Goal: Task Accomplishment & Management: Manage account settings

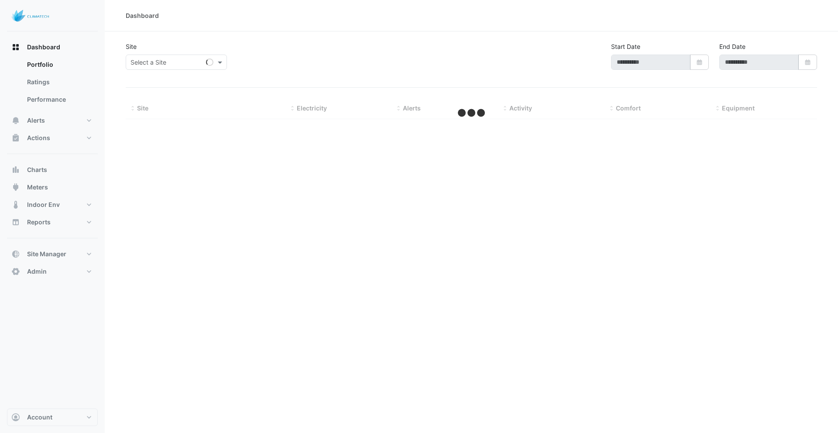
type input "**********"
select select "***"
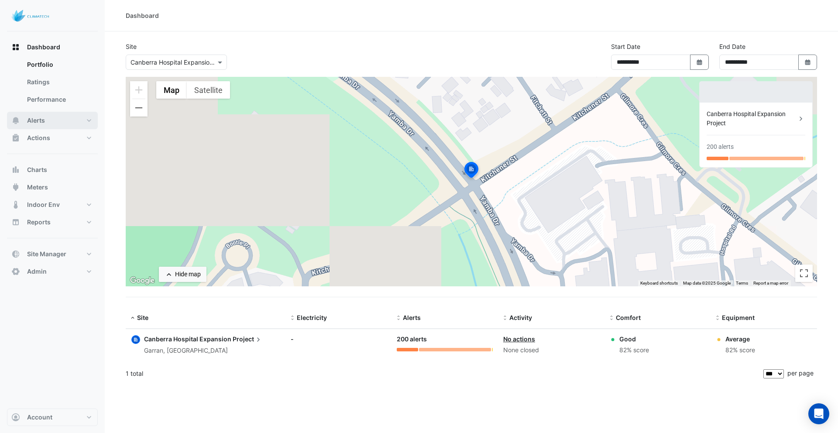
click at [38, 121] on span "Alerts" at bounding box center [36, 120] width 18 height 9
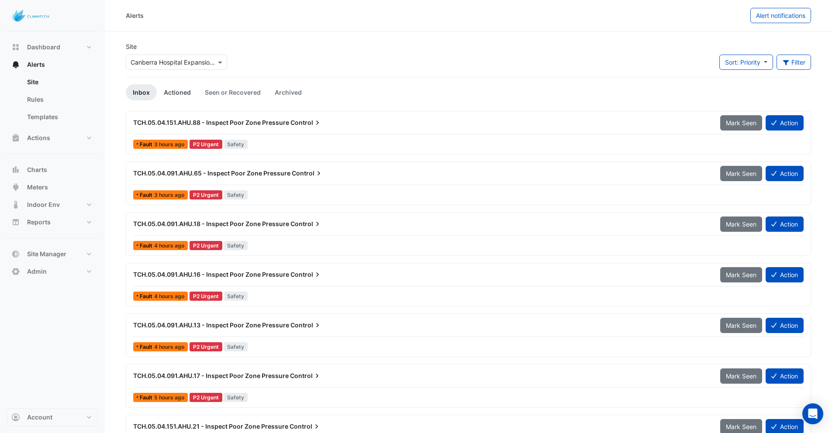
click at [185, 92] on link "Actioned" at bounding box center [177, 92] width 41 height 16
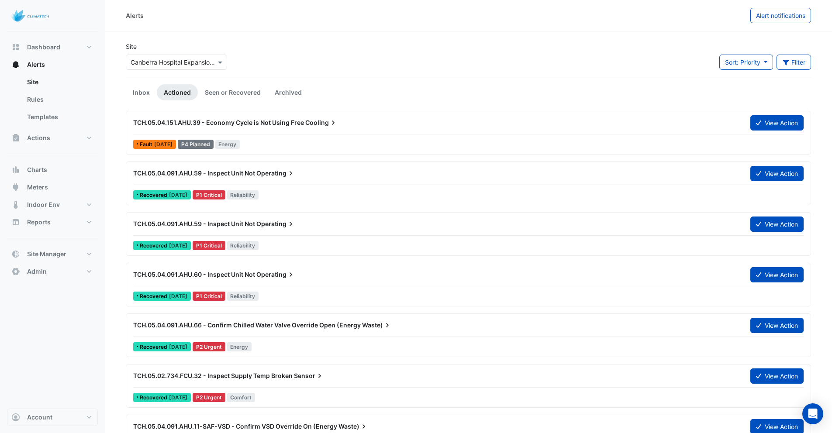
click at [280, 137] on div "TCH.05.04.151.AHU.39 - Economy Cycle is Not Using Free Cooling View Action Faul…" at bounding box center [468, 133] width 677 height 36
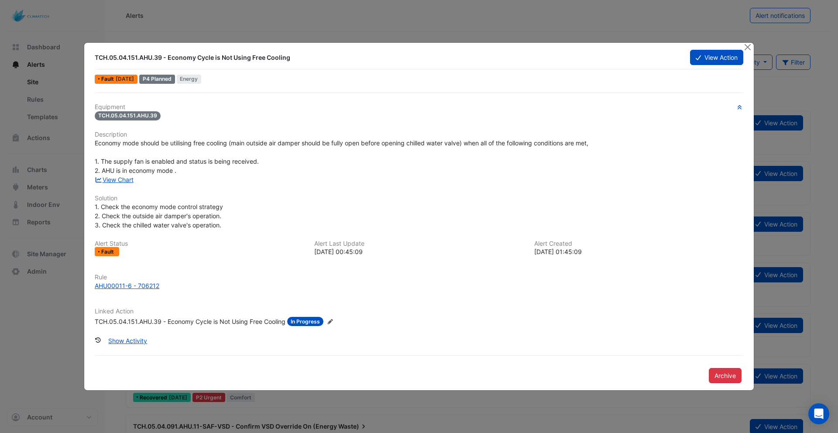
click at [186, 323] on div "TCH.05.04.151.AHU.39 - Economy Cycle is Not Using Free Cooling" at bounding box center [190, 321] width 191 height 9
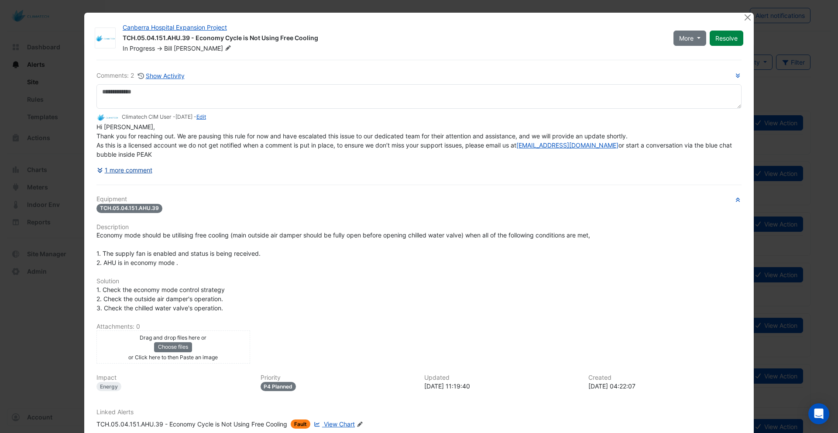
click at [117, 171] on button "1 more comment" at bounding box center [124, 169] width 56 height 15
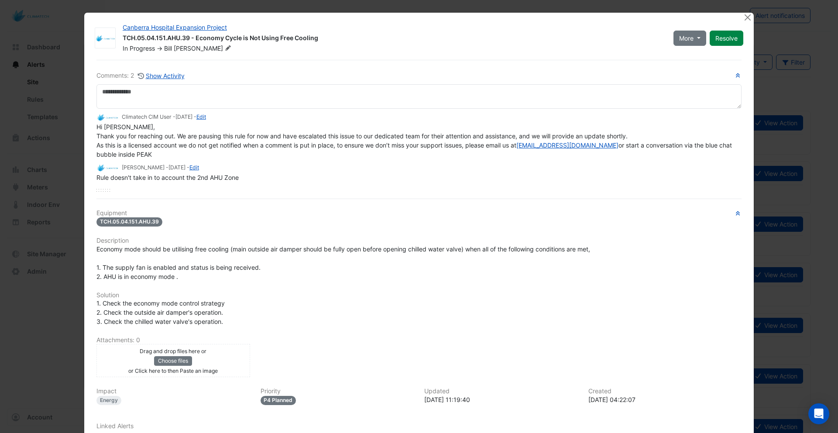
drag, startPoint x: 134, startPoint y: 138, endPoint x: 643, endPoint y: 157, distance: 509.4
click at [643, 157] on div "Hi [PERSON_NAME], Thank you for reaching out. We are pausing this rule for now …" at bounding box center [418, 140] width 645 height 37
click at [745, 16] on button "Close" at bounding box center [747, 17] width 9 height 9
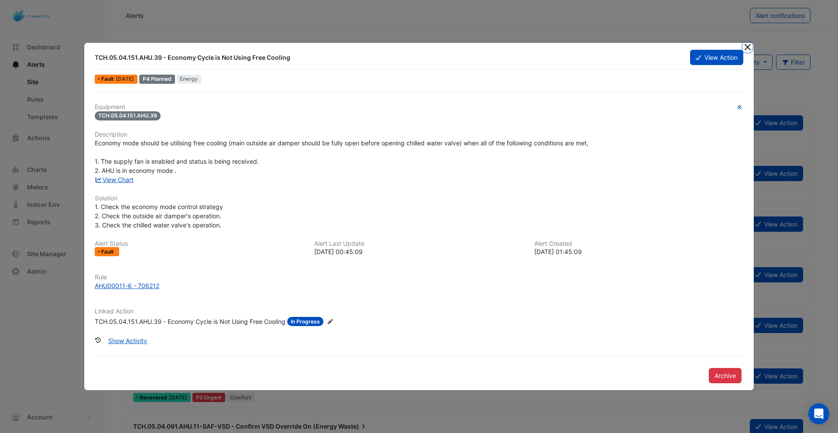
click at [749, 48] on button "Close" at bounding box center [747, 47] width 9 height 9
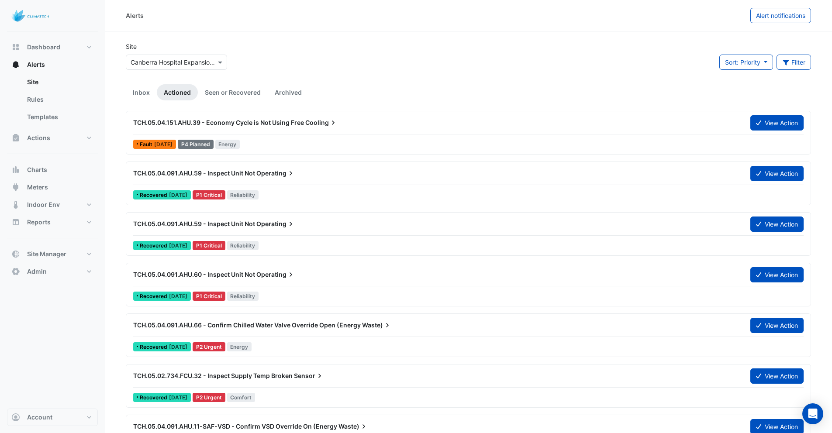
click at [347, 138] on div "Fault [DATE] P4 Planned Energy" at bounding box center [468, 144] width 672 height 13
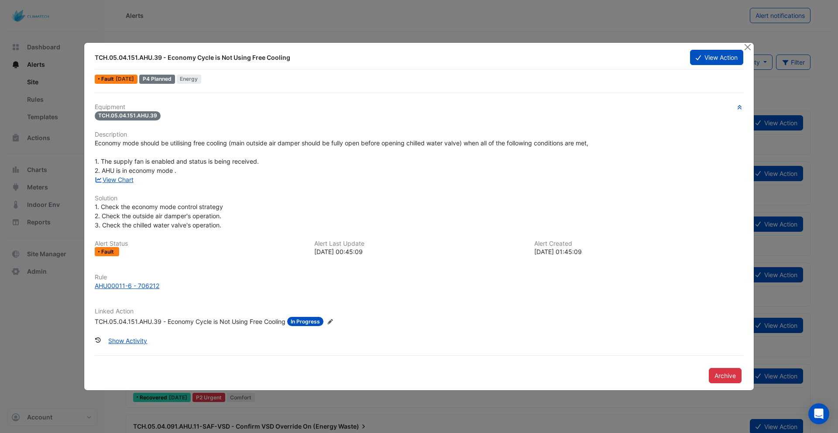
click at [179, 321] on div "TCH.05.04.151.AHU.39 - Economy Cycle is Not Using Free Cooling" at bounding box center [190, 321] width 191 height 9
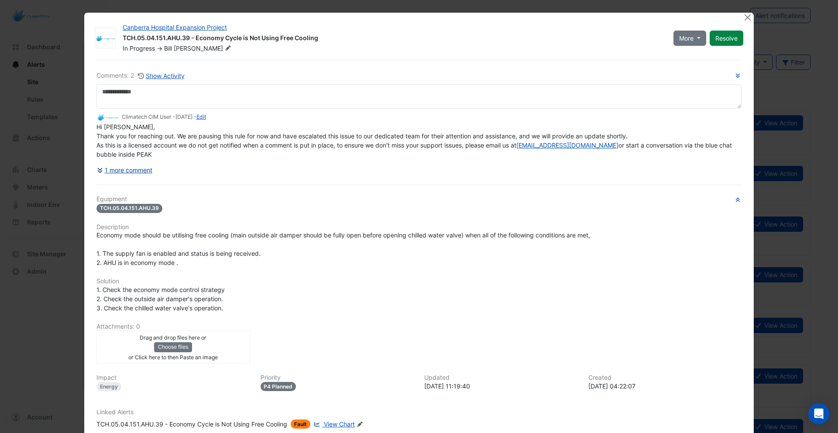
click at [124, 170] on button "1 more comment" at bounding box center [124, 169] width 56 height 15
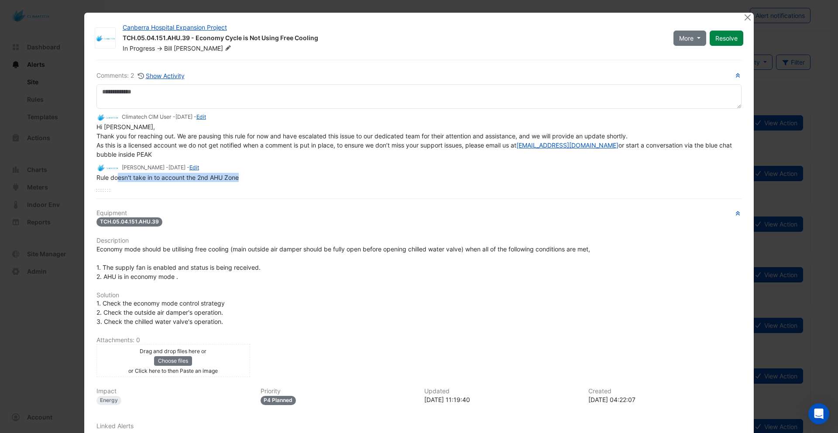
drag, startPoint x: 115, startPoint y: 179, endPoint x: 242, endPoint y: 181, distance: 127.5
click at [242, 181] on div "Rule doesn't take in to account the 2nd AHU Zone" at bounding box center [418, 177] width 645 height 9
click at [249, 179] on div "Rule doesn't take in to account the 2nd AHU Zone" at bounding box center [418, 177] width 645 height 9
click at [749, 20] on div at bounding box center [748, 18] width 11 height 10
click at [744, 18] on button "Close" at bounding box center [747, 17] width 9 height 9
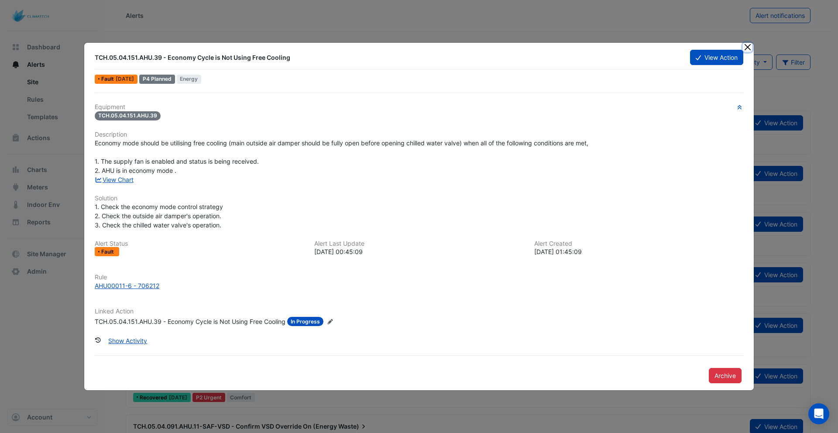
click at [750, 48] on button "Close" at bounding box center [747, 47] width 9 height 9
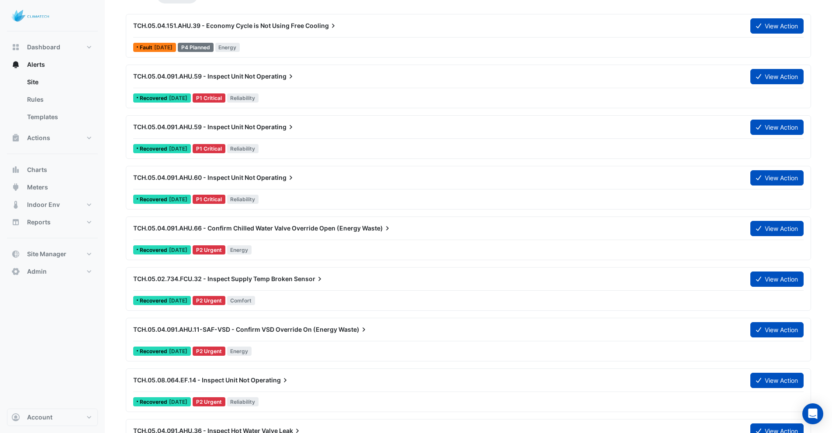
scroll to position [97, 0]
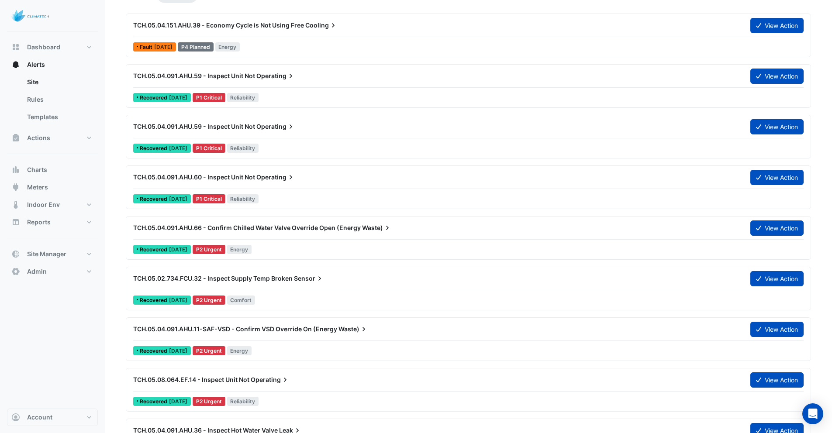
click at [310, 238] on div "TCH.05.04.091.AHU.66 - Confirm Chilled Water Valve Override Open (Energy Waste)…" at bounding box center [468, 230] width 670 height 20
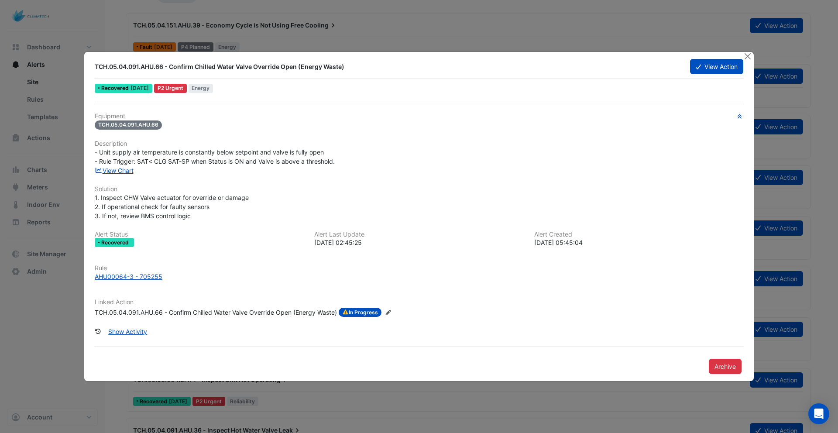
click at [207, 312] on div "TCH.05.04.091.AHU.66 - Confirm Chilled Water Valve Override Open (Energy Waste)" at bounding box center [216, 313] width 242 height 10
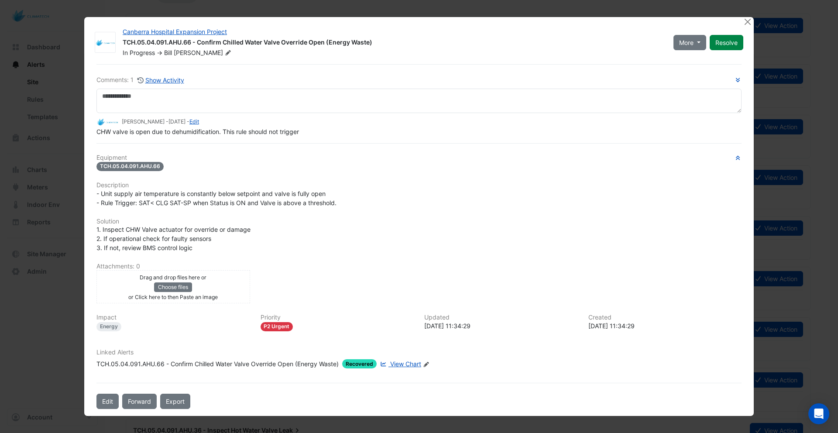
click at [753, 22] on div at bounding box center [748, 22] width 11 height 10
click at [747, 21] on button "Close" at bounding box center [747, 21] width 9 height 9
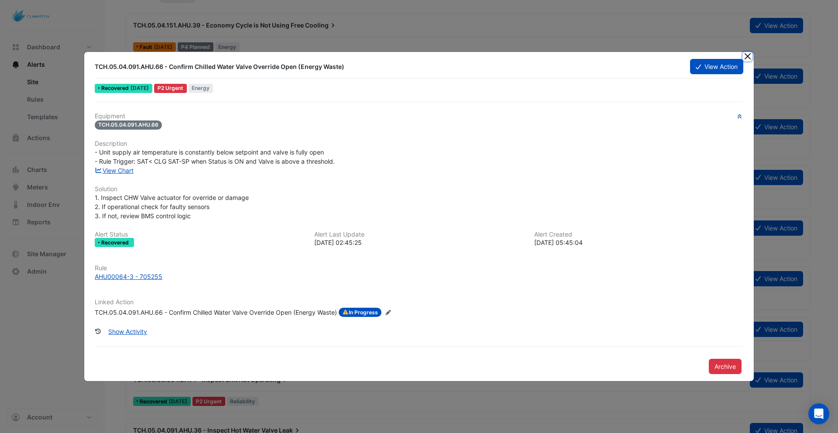
click at [748, 56] on button "Close" at bounding box center [747, 56] width 9 height 9
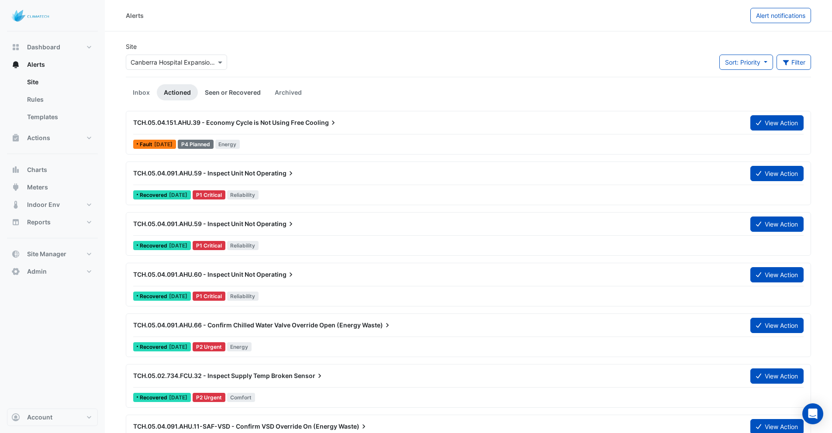
click at [249, 96] on link "Seen or Recovered" at bounding box center [233, 92] width 70 height 16
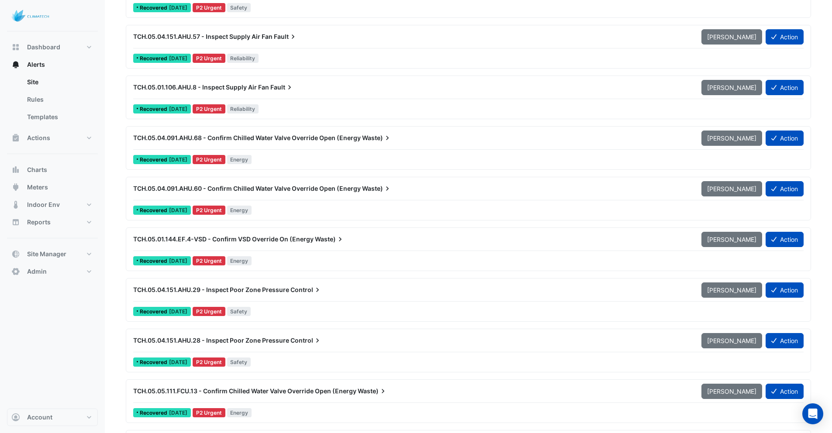
scroll to position [7697, 0]
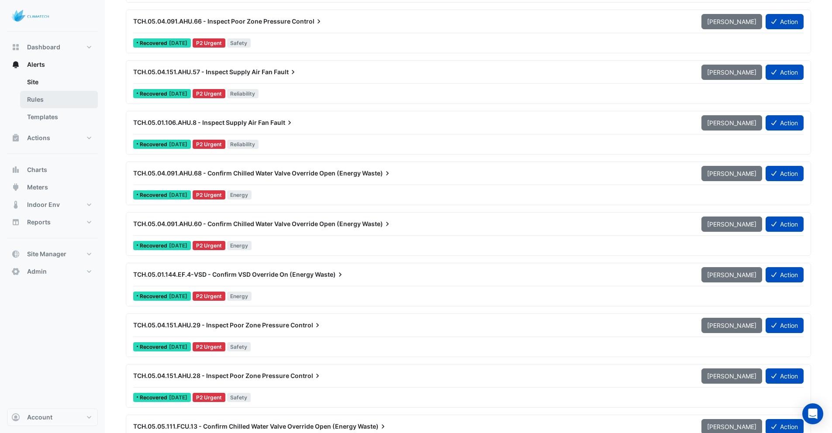
click at [44, 104] on link "Rules" at bounding box center [59, 99] width 78 height 17
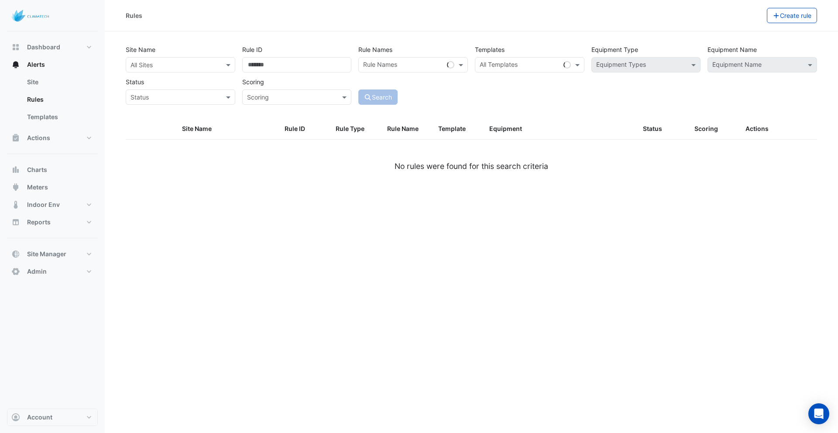
click at [501, 67] on input "text" at bounding box center [520, 65] width 80 height 9
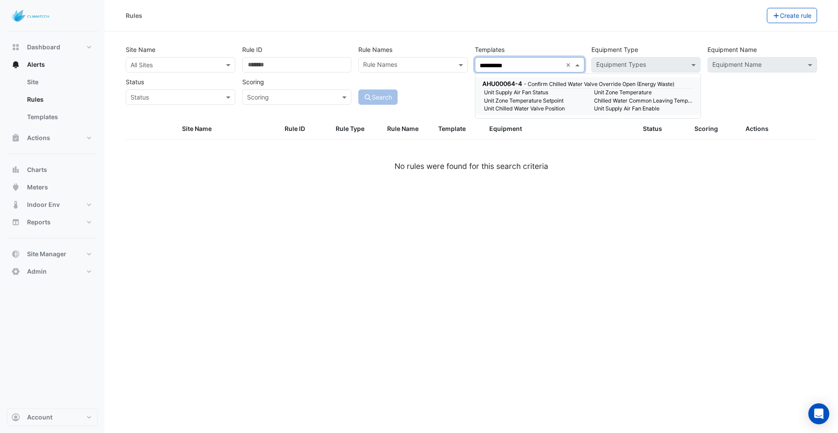
click at [497, 87] on span "AHU00064-4" at bounding box center [502, 83] width 40 height 7
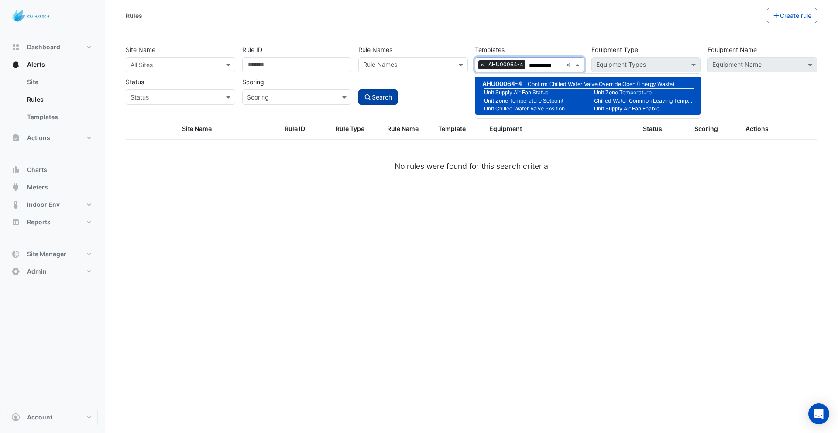
type input "**********"
click at [385, 100] on button "Search" at bounding box center [377, 96] width 39 height 15
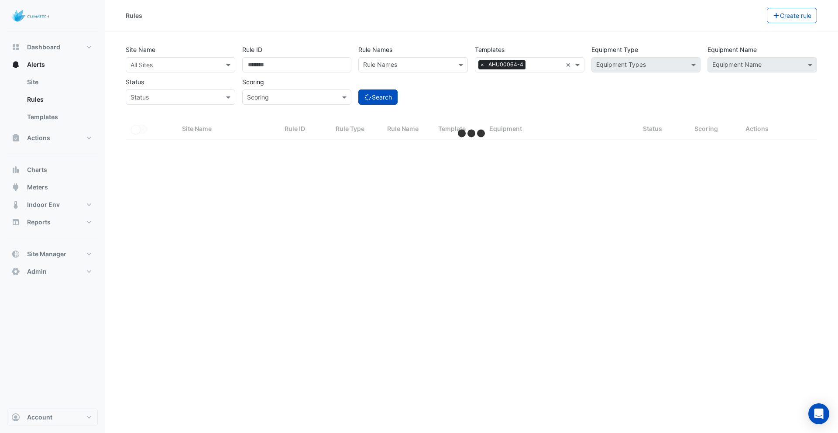
select select "***"
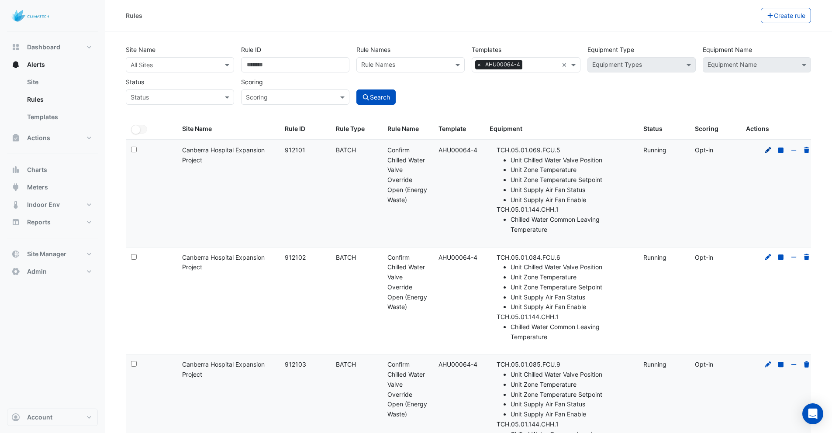
click at [766, 149] on icon at bounding box center [768, 150] width 6 height 6
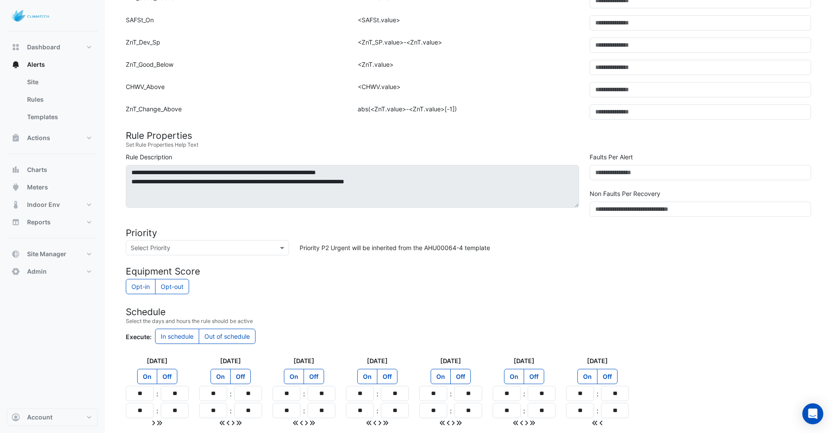
scroll to position [509, 0]
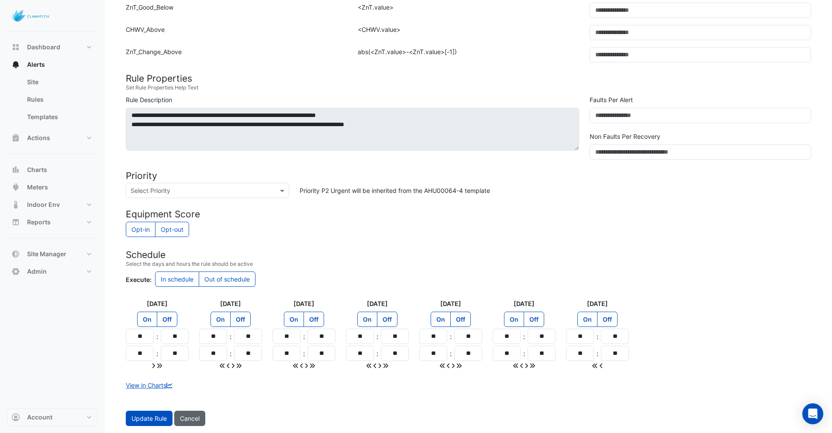
click at [195, 419] on span "Cancel" at bounding box center [190, 418] width 20 height 7
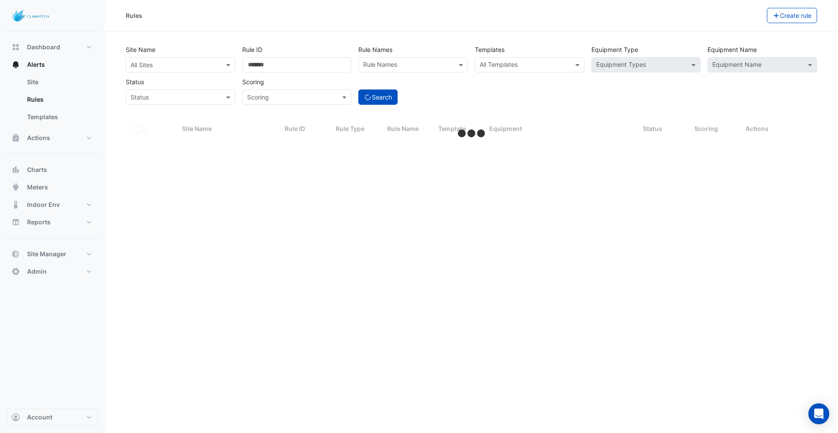
select select "***"
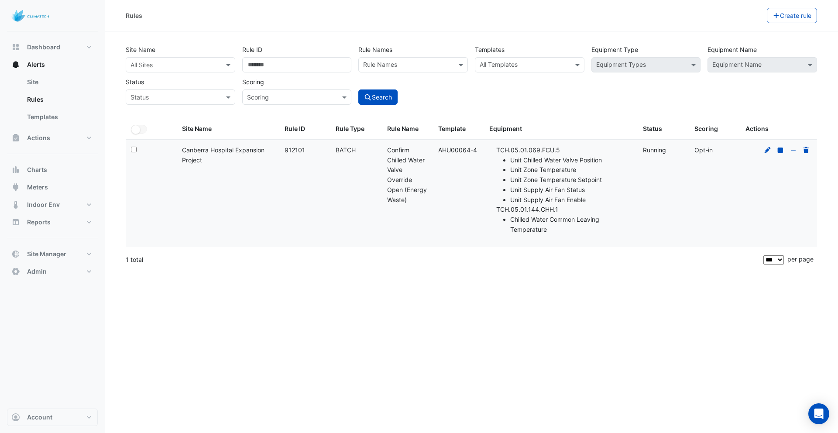
click at [525, 160] on li "Unit Chilled Water Valve Position" at bounding box center [571, 160] width 122 height 10
drag, startPoint x: 525, startPoint y: 160, endPoint x: 566, endPoint y: 158, distance: 41.5
click at [566, 158] on li "Unit Chilled Water Valve Position" at bounding box center [571, 160] width 122 height 10
click at [538, 173] on li "Unit Zone Temperature" at bounding box center [571, 170] width 122 height 10
